Goal: Navigation & Orientation: Find specific page/section

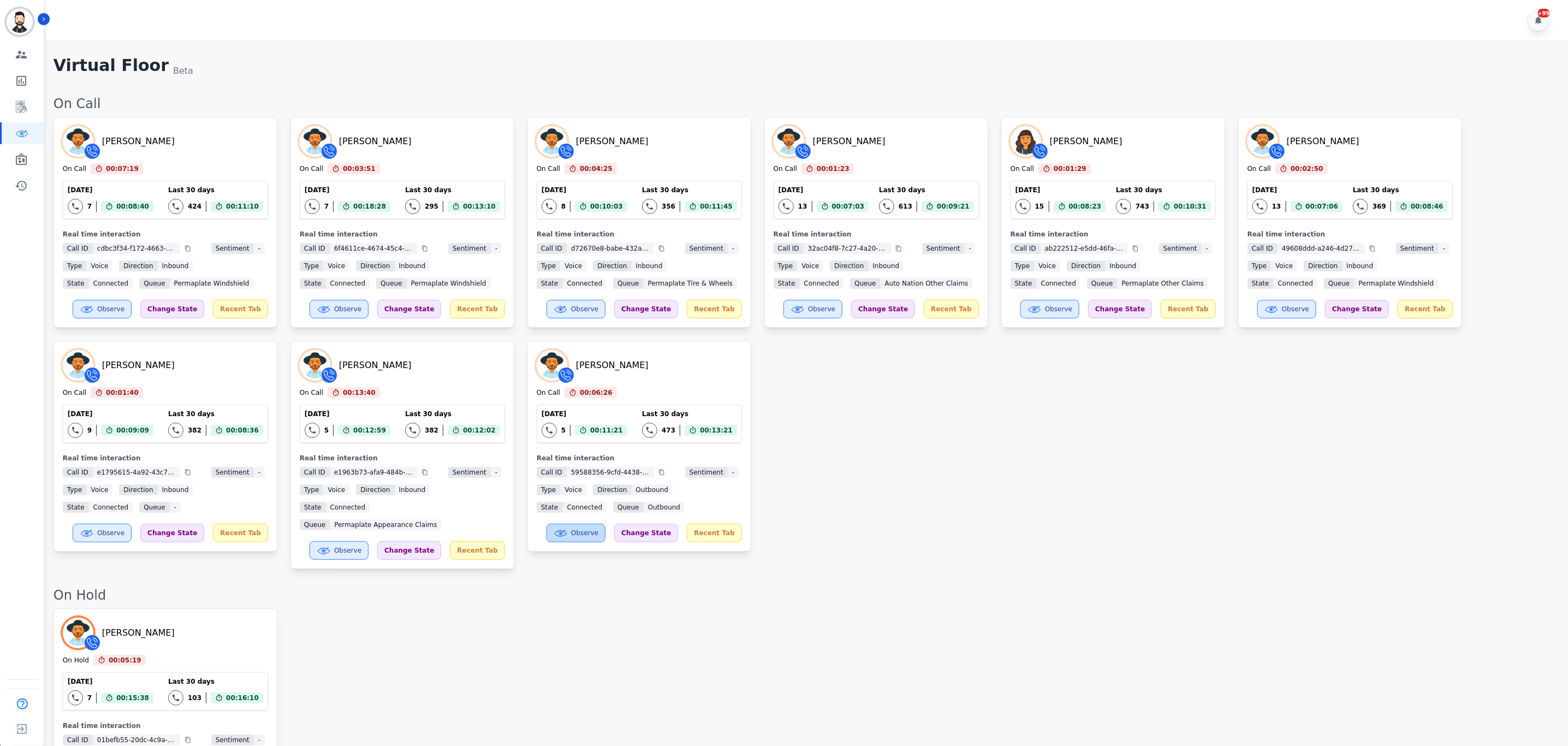
click at [589, 536] on button "Observe" at bounding box center [576, 532] width 59 height 18
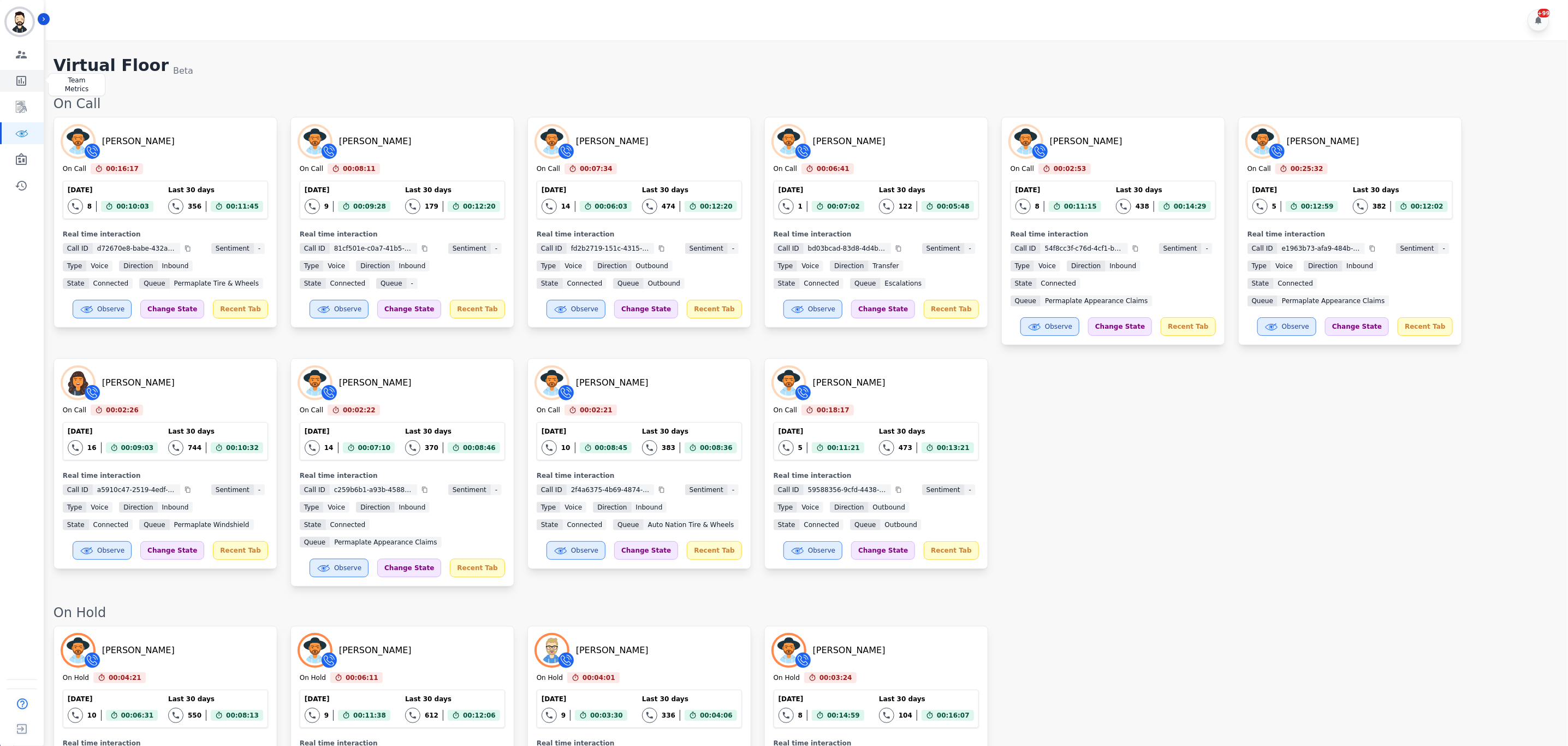
click at [17, 79] on icon "Sidebar" at bounding box center [21, 81] width 13 height 13
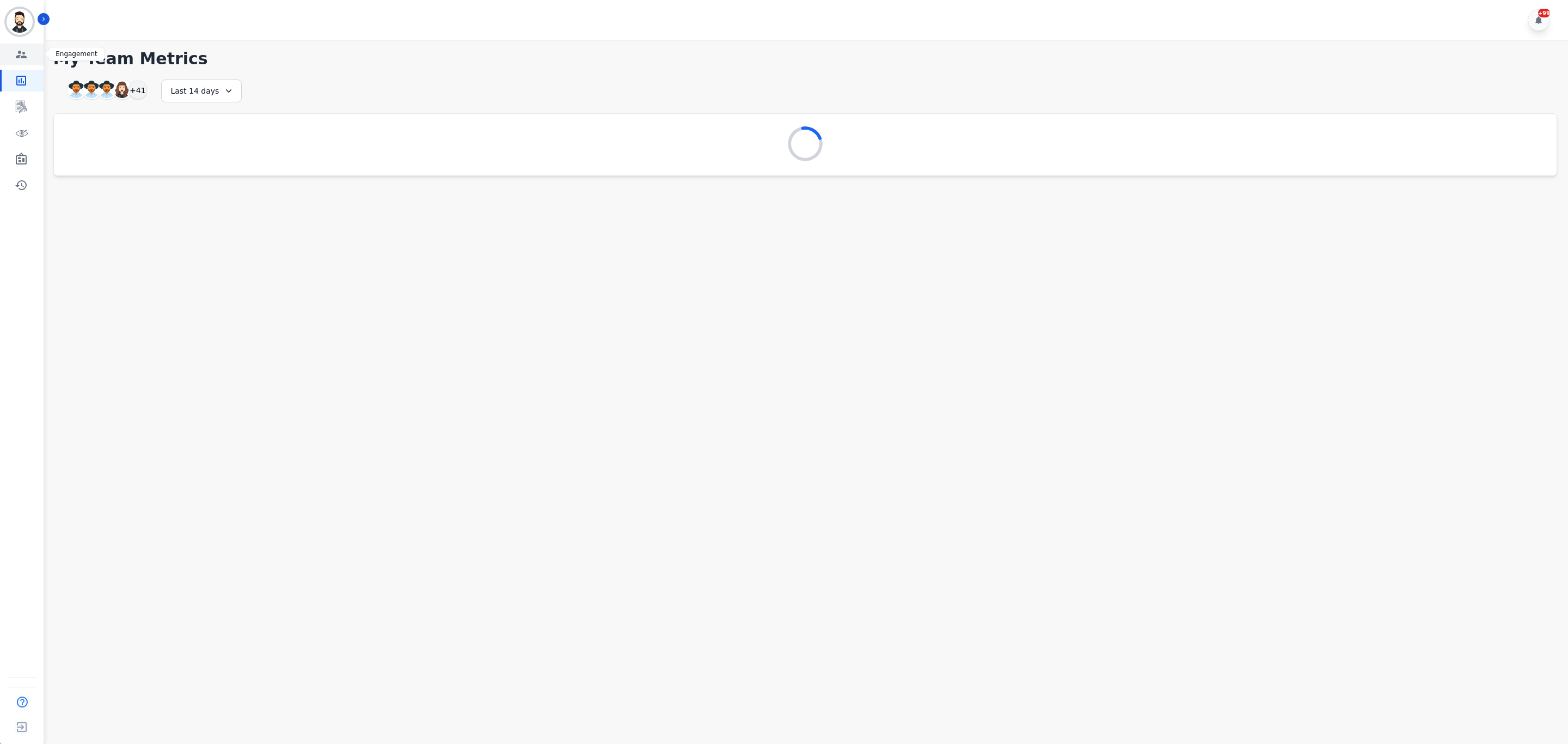
click at [12, 53] on link "Sidebar" at bounding box center [23, 54] width 42 height 22
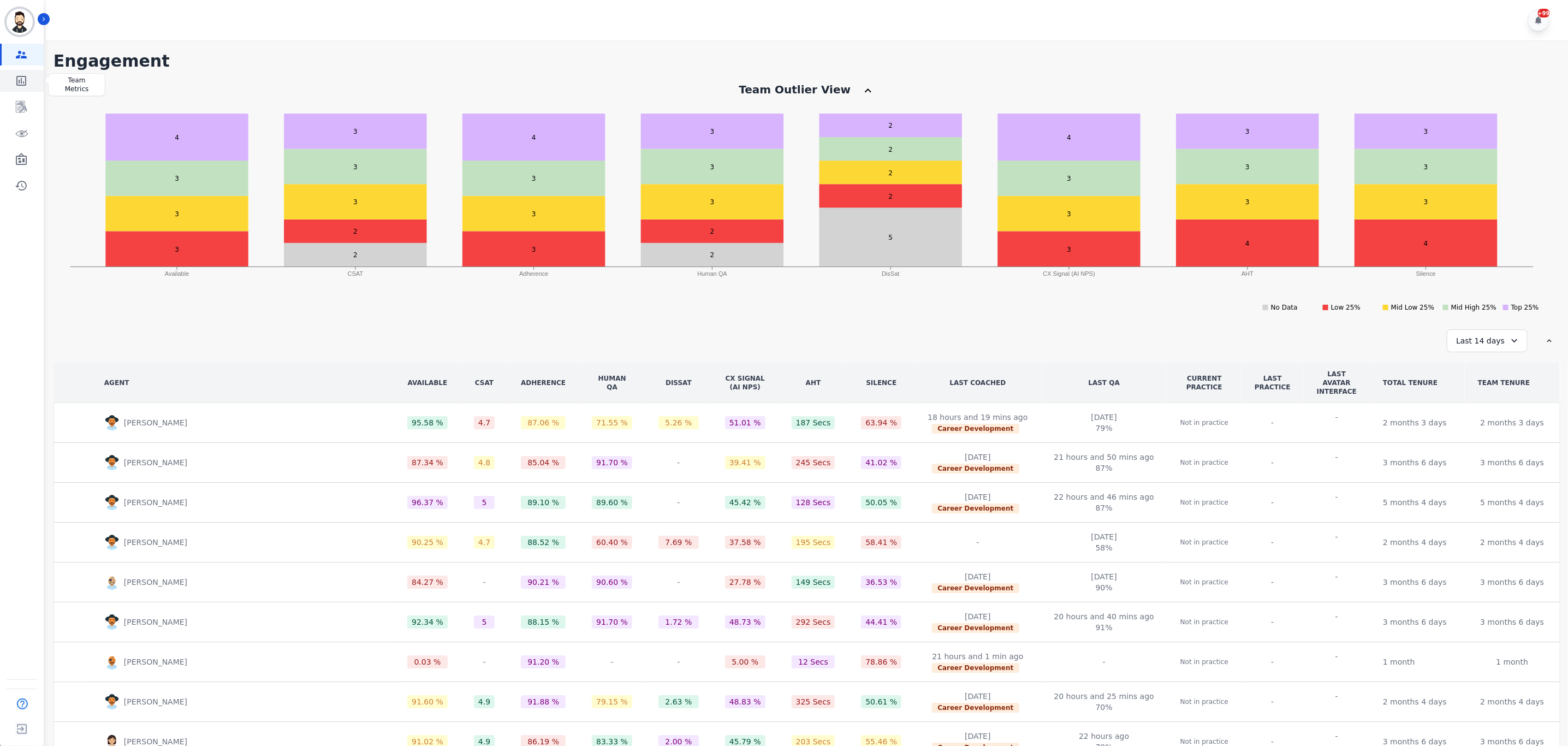
click at [26, 75] on icon "Sidebar" at bounding box center [21, 81] width 13 height 13
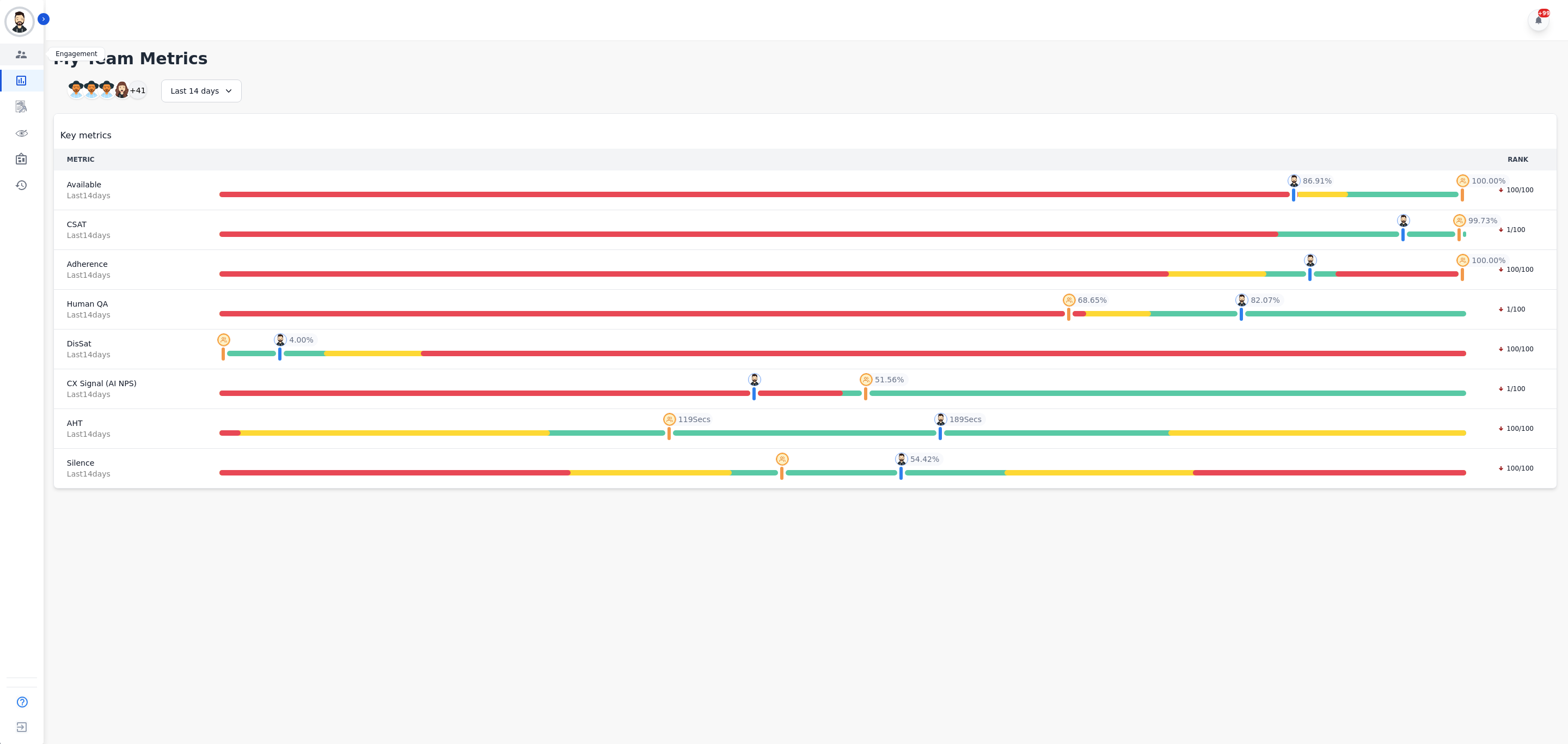
click at [26, 51] on icon "Sidebar" at bounding box center [21, 54] width 13 height 13
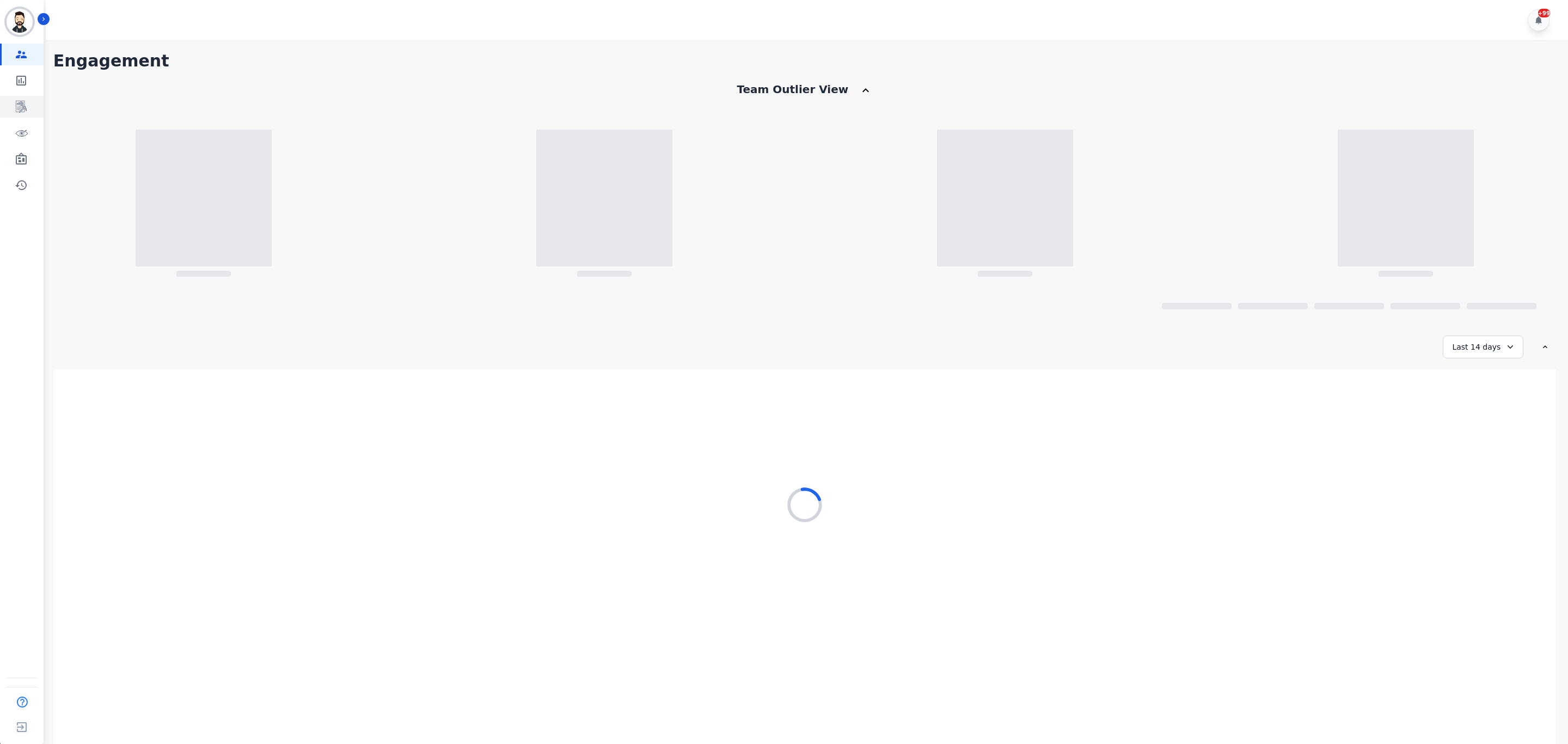
click at [18, 103] on icon "Sidebar" at bounding box center [21, 107] width 11 height 12
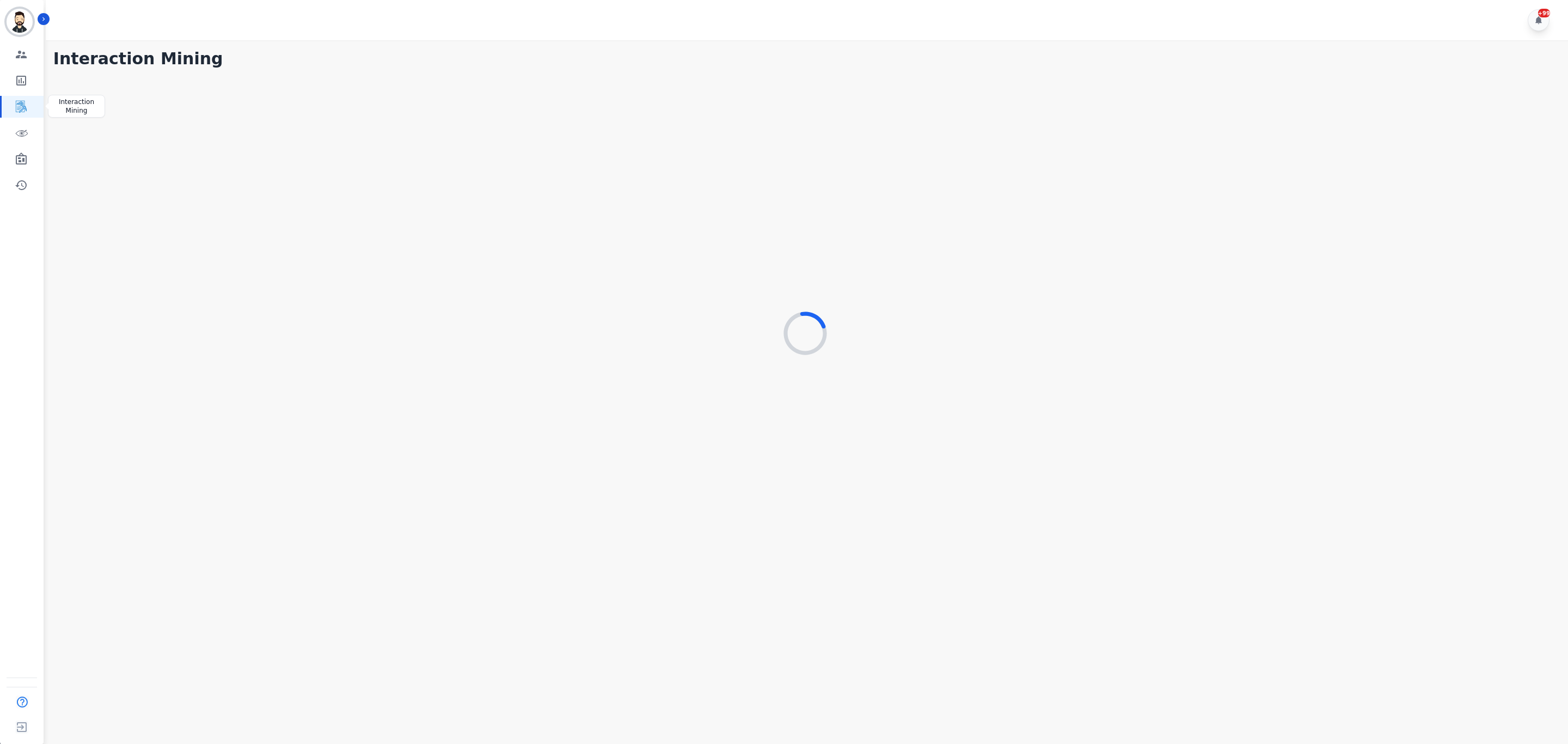
click at [24, 105] on icon "Sidebar" at bounding box center [21, 106] width 13 height 13
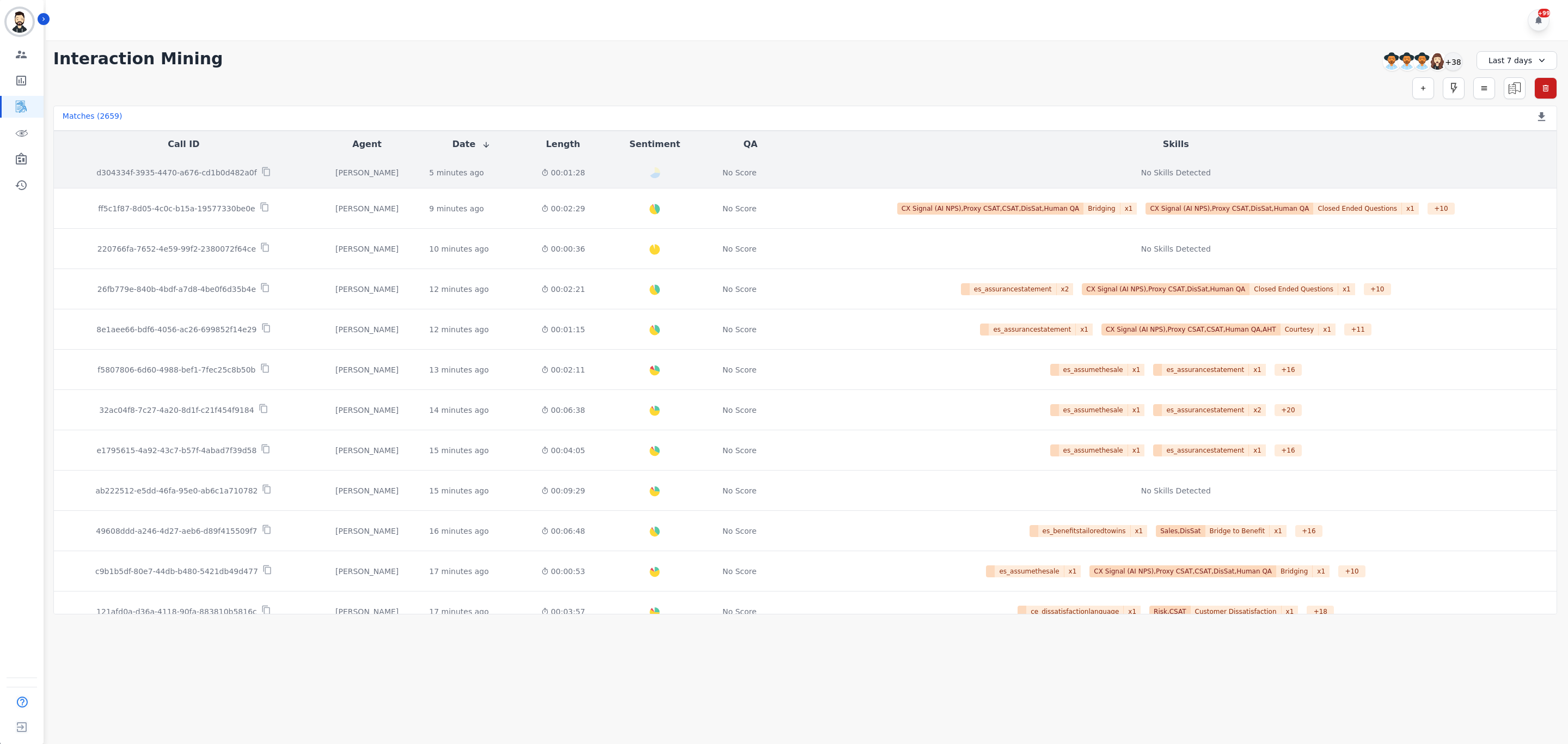
click at [179, 175] on p "d304334f-3935-4470-a676-cd1b0d482a0f" at bounding box center [176, 172] width 160 height 11
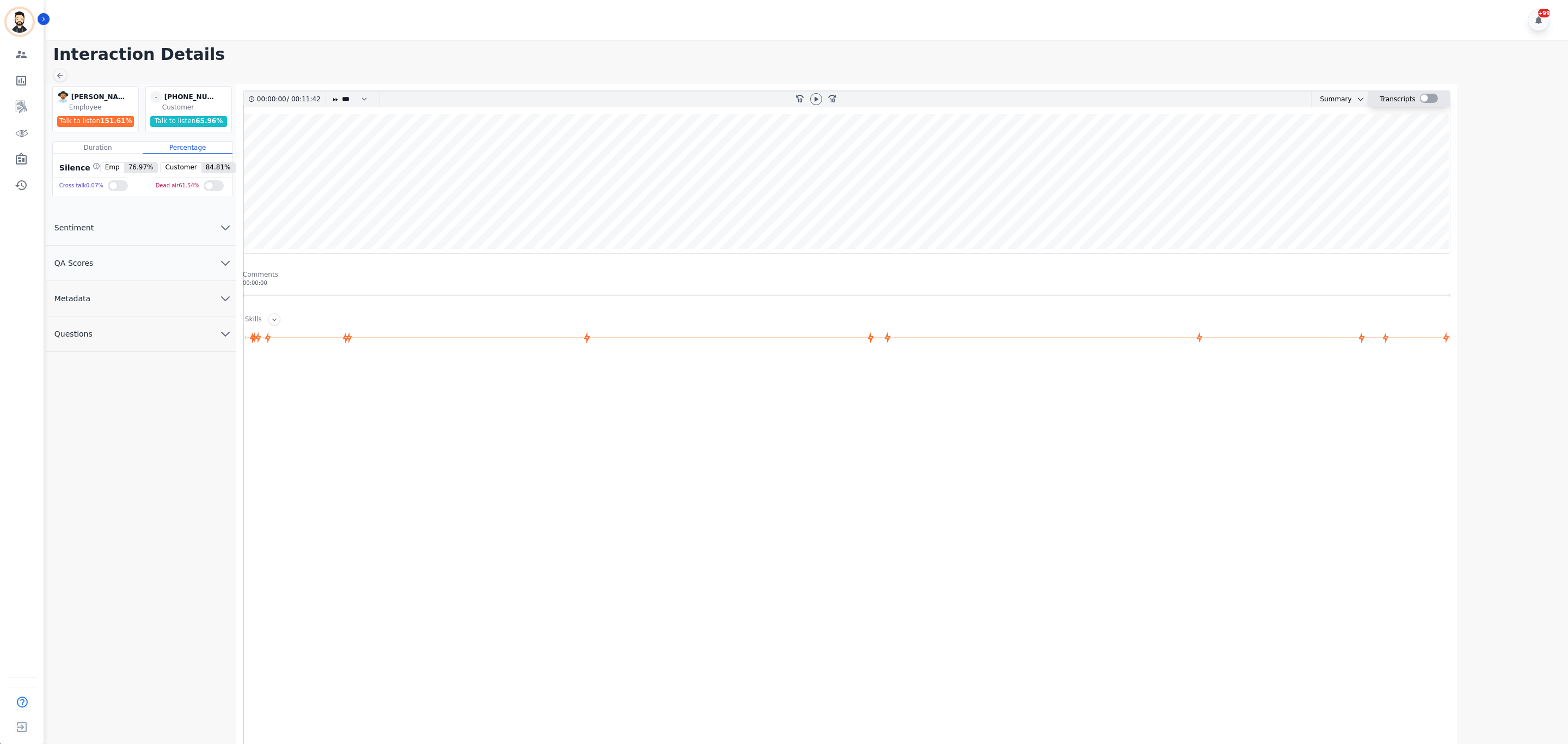
click at [1430, 102] on div at bounding box center [1429, 98] width 18 height 10
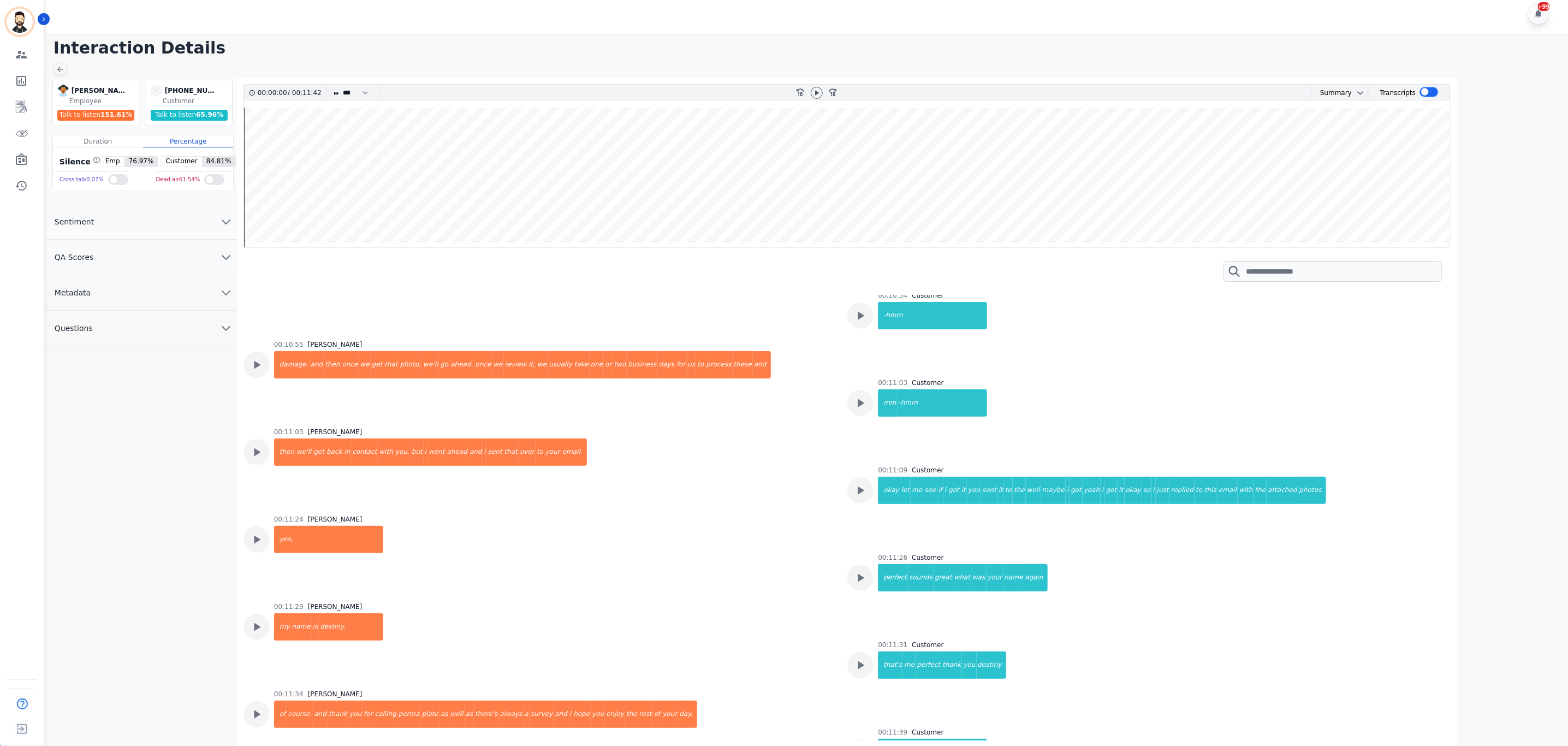
scroll to position [8, 0]
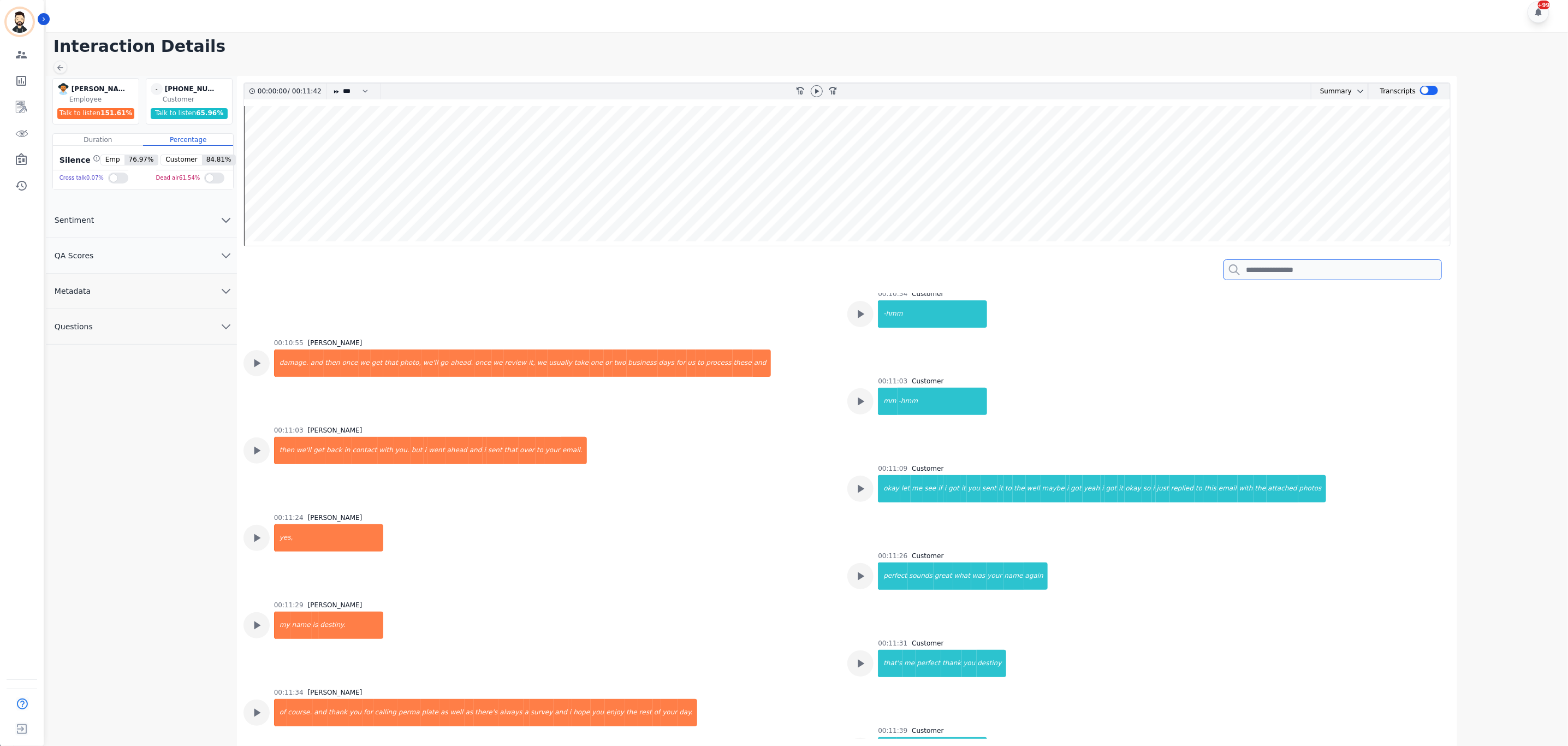
click at [1277, 276] on input "search" at bounding box center [1333, 269] width 219 height 21
type input "*******"
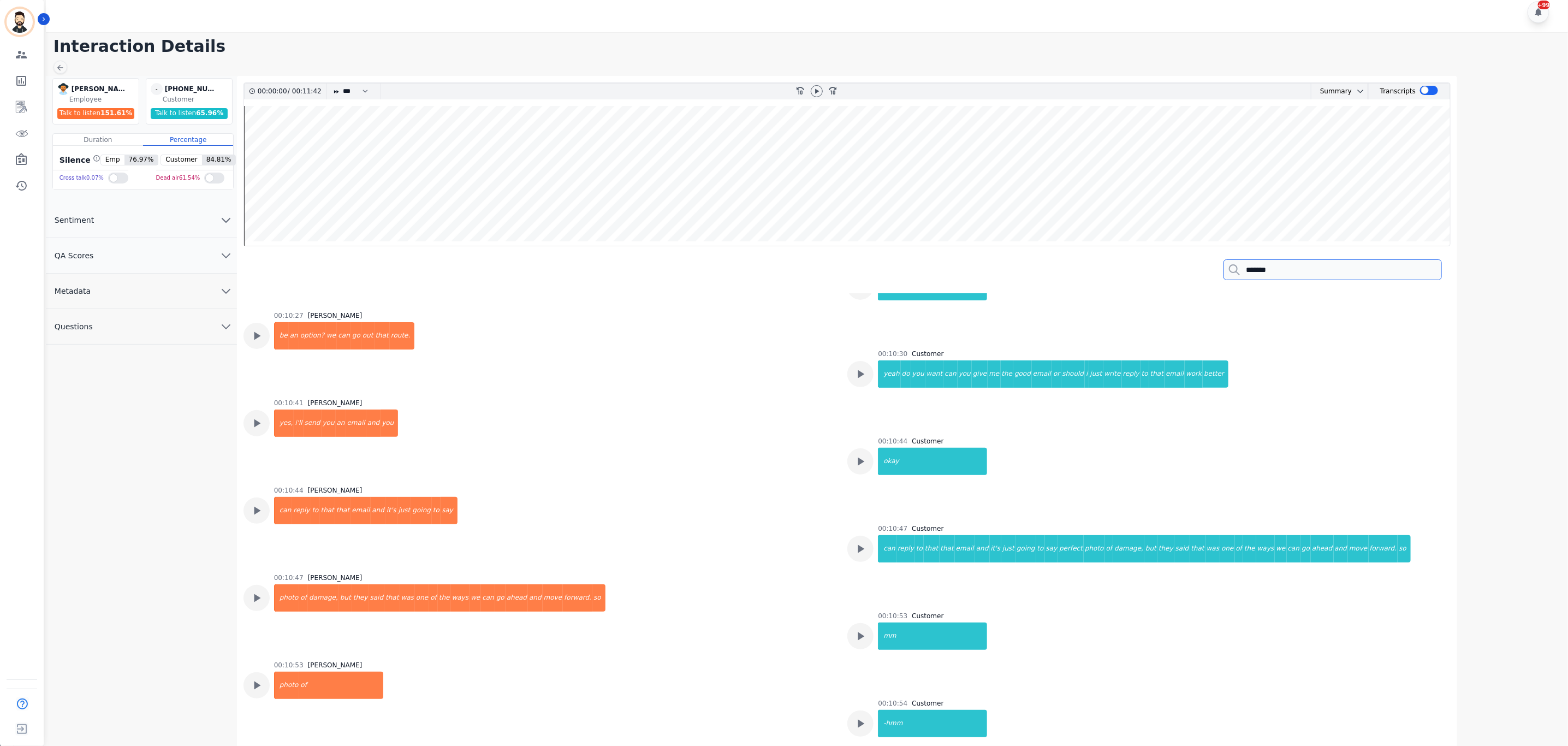
click at [1431, 269] on input "*******" at bounding box center [1333, 269] width 219 height 21
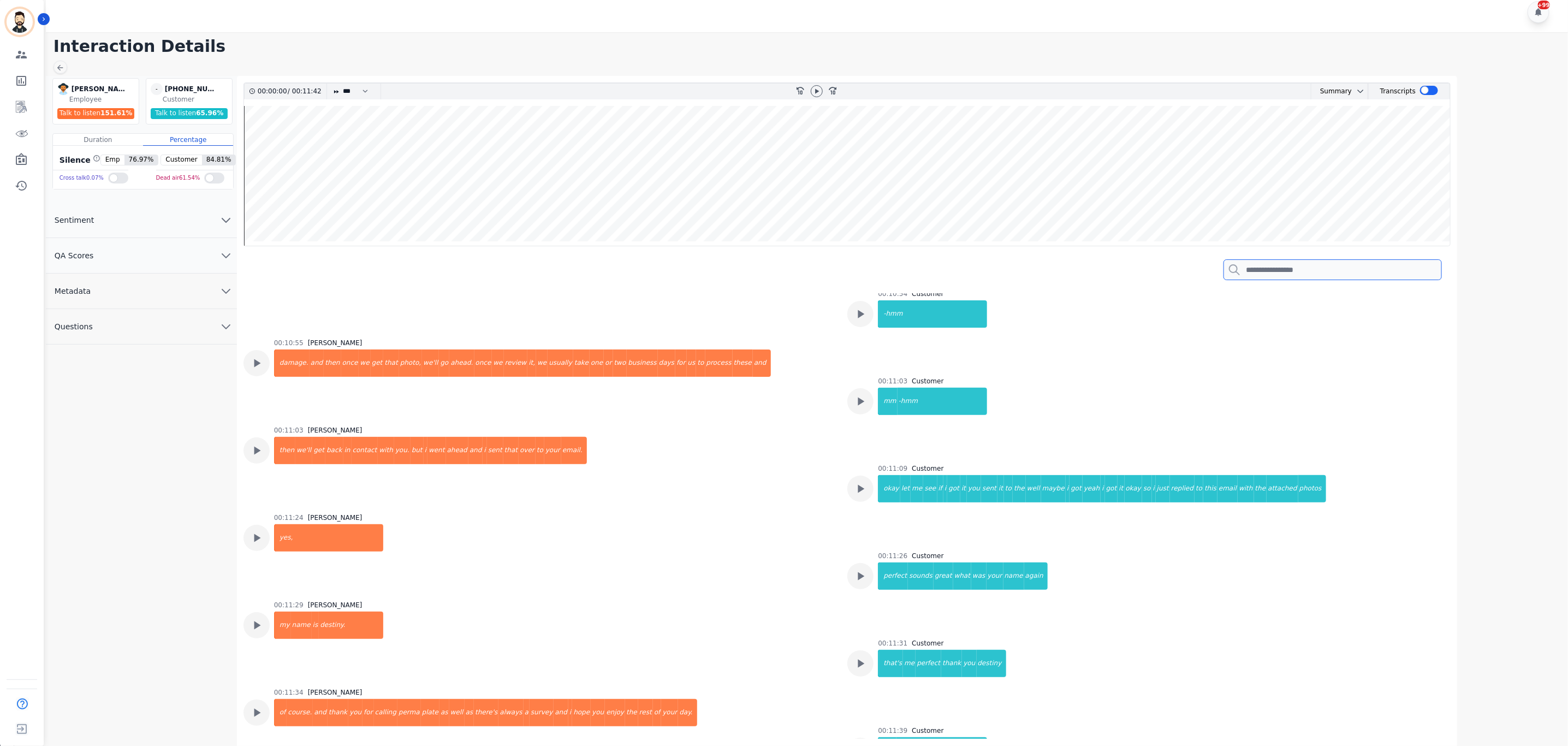
scroll to position [3487, 0]
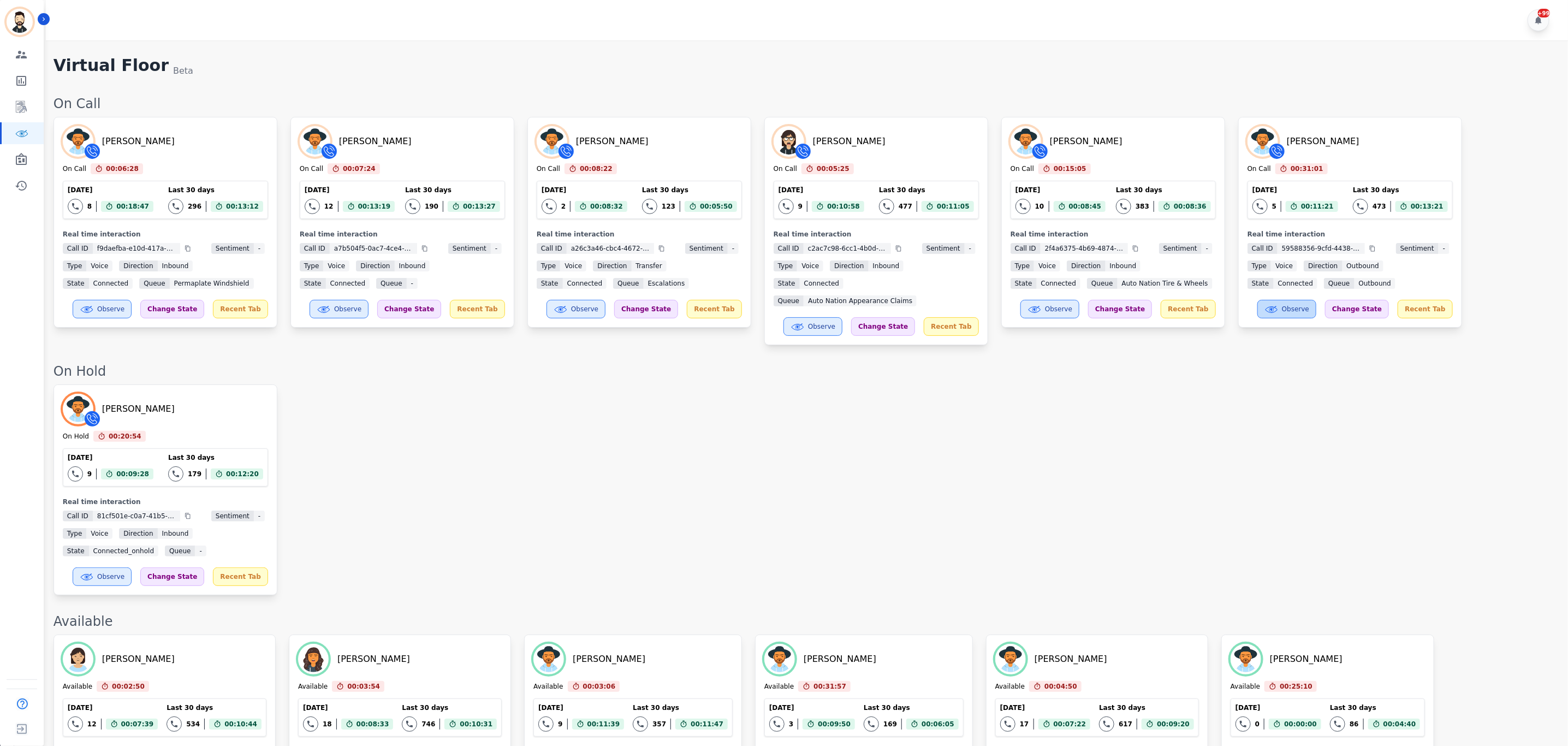
click at [1310, 313] on span "Observe" at bounding box center [1295, 309] width 27 height 9
click at [1310, 310] on span "Observe" at bounding box center [1295, 309] width 27 height 9
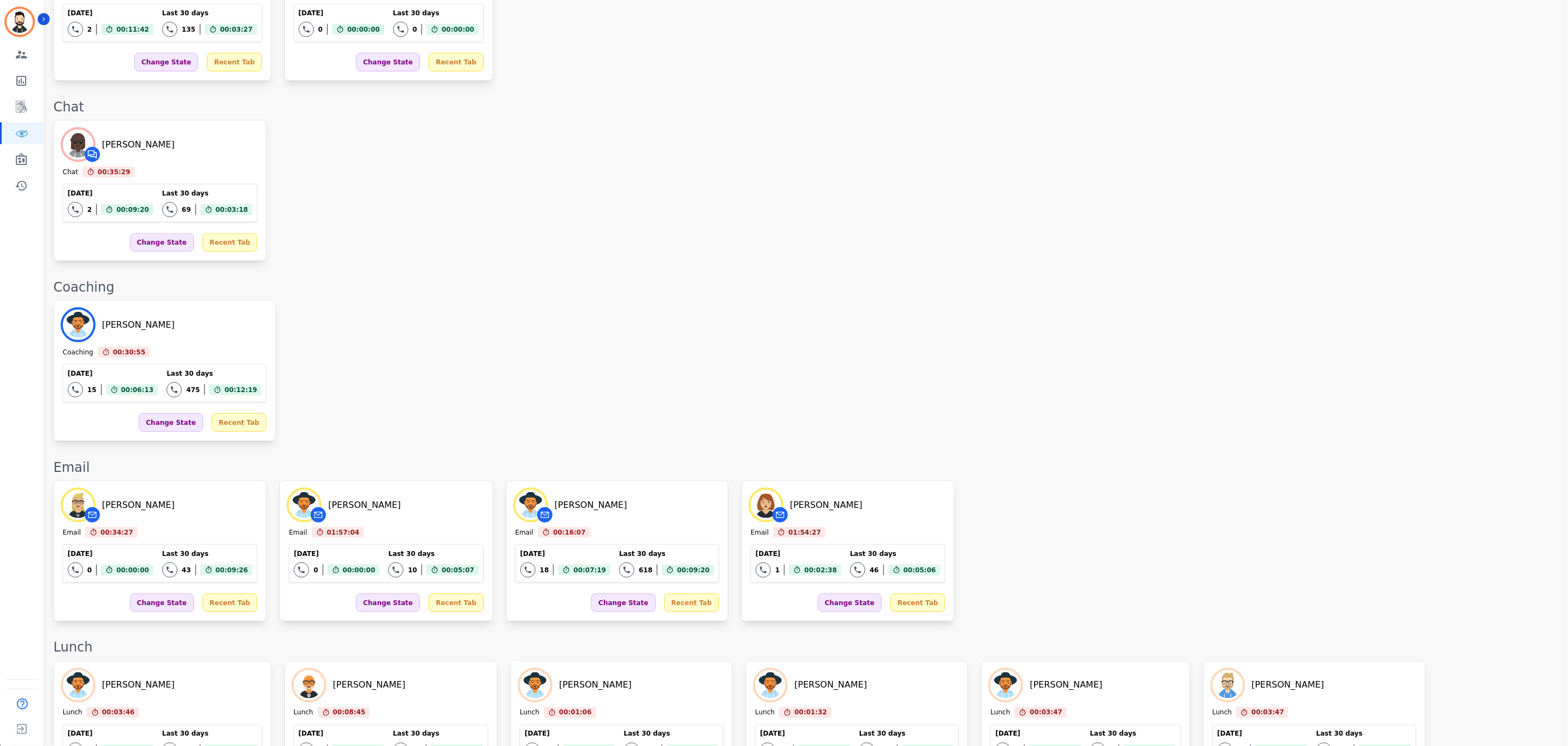
scroll to position [983, 0]
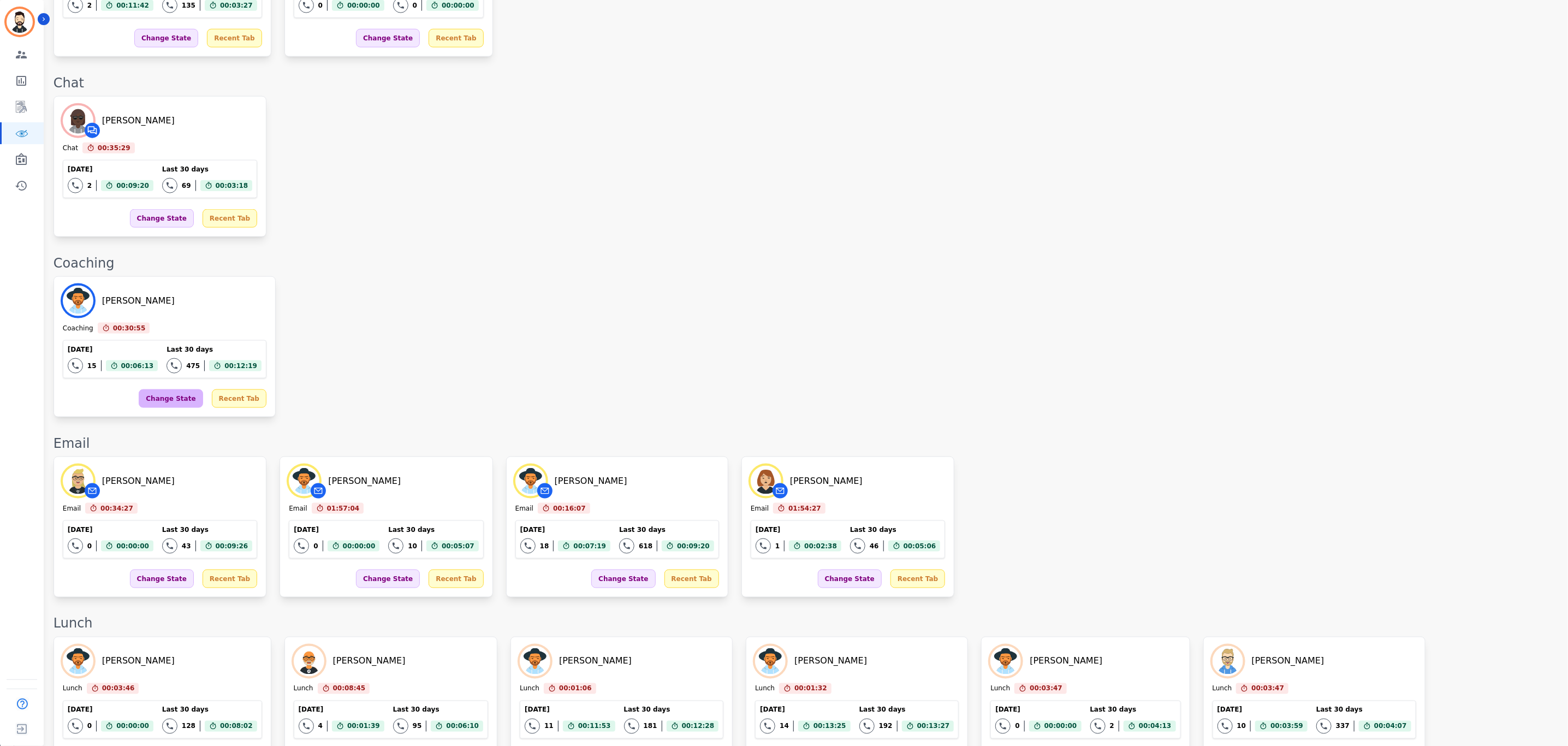
click at [147, 389] on div "Change State" at bounding box center [170, 398] width 64 height 18
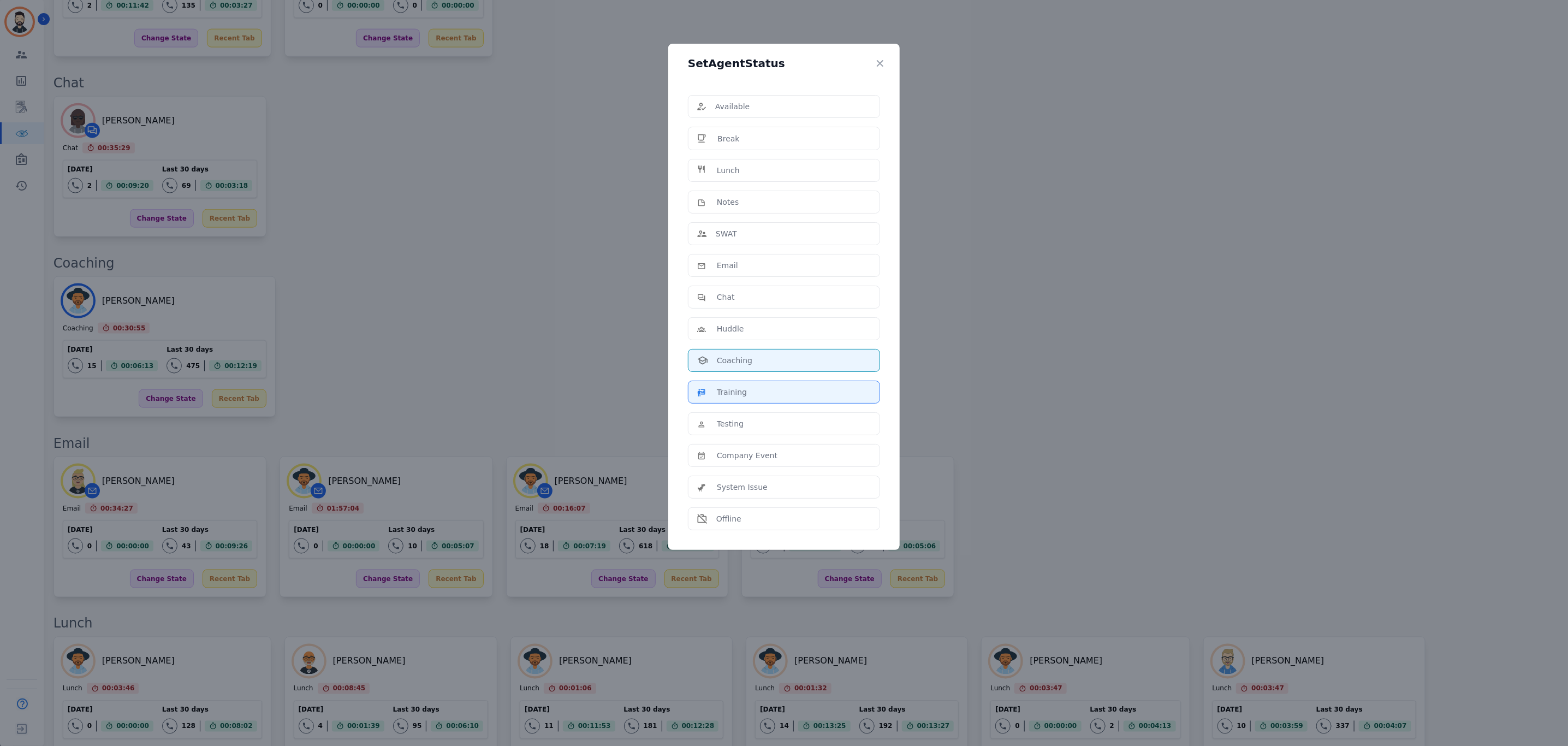
click at [731, 390] on li "Training" at bounding box center [784, 392] width 192 height 23
